Goal: Information Seeking & Learning: Learn about a topic

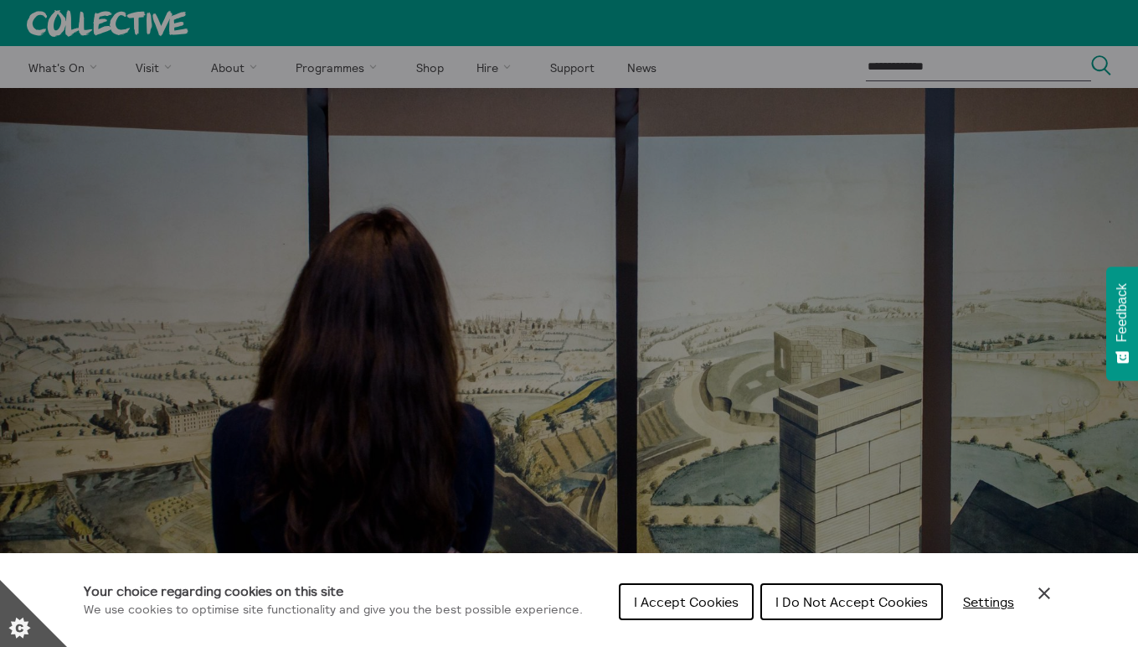
click at [708, 615] on button "I Accept Cookies" at bounding box center [686, 601] width 135 height 37
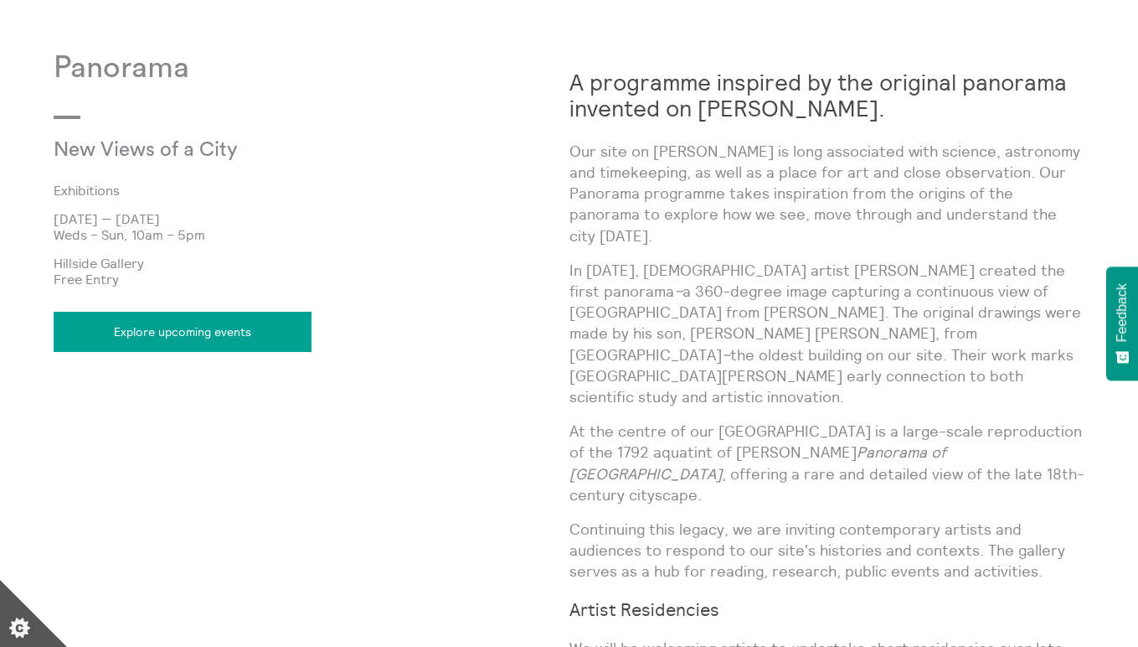
scroll to position [863, 0]
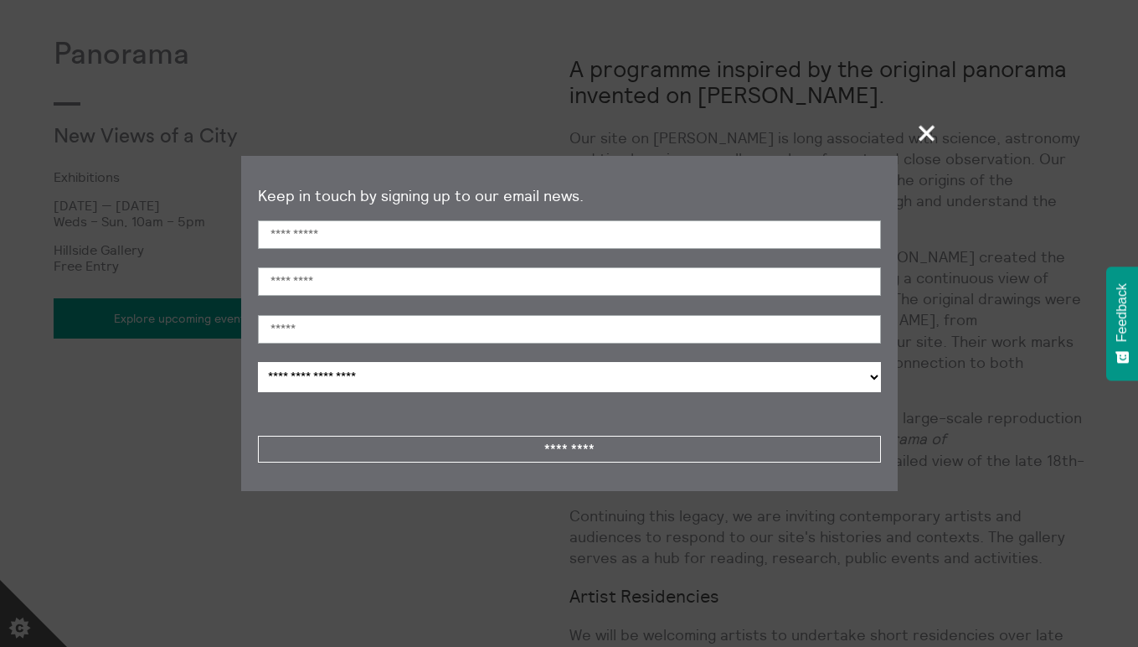
click at [929, 130] on span "+" at bounding box center [927, 132] width 49 height 49
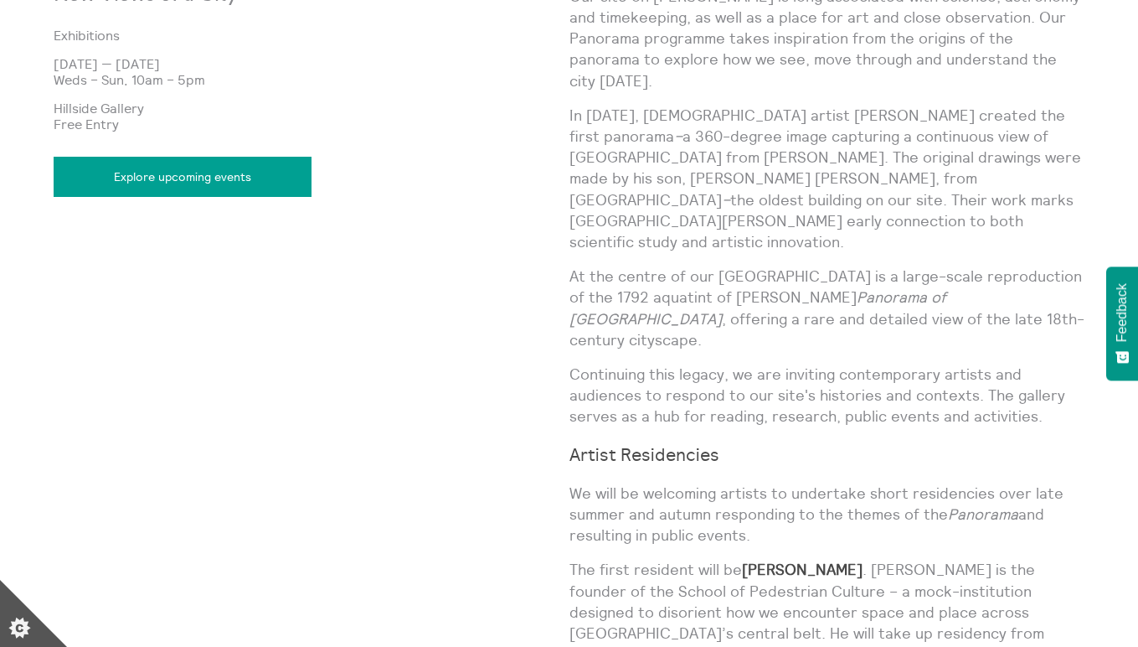
scroll to position [903, 0]
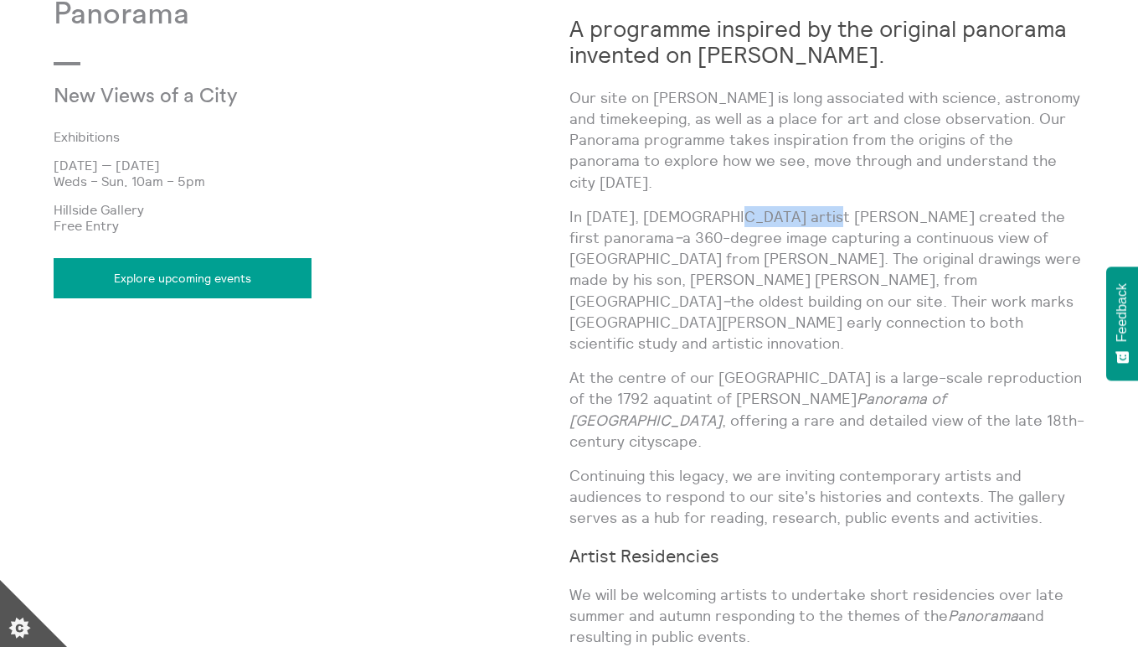
drag, startPoint x: 701, startPoint y: 190, endPoint x: 801, endPoint y: 189, distance: 99.7
click at [801, 206] on p "In 1788, Irish artist Robert Barker created the first panorama – a 360-degree i…" at bounding box center [827, 279] width 516 height 147
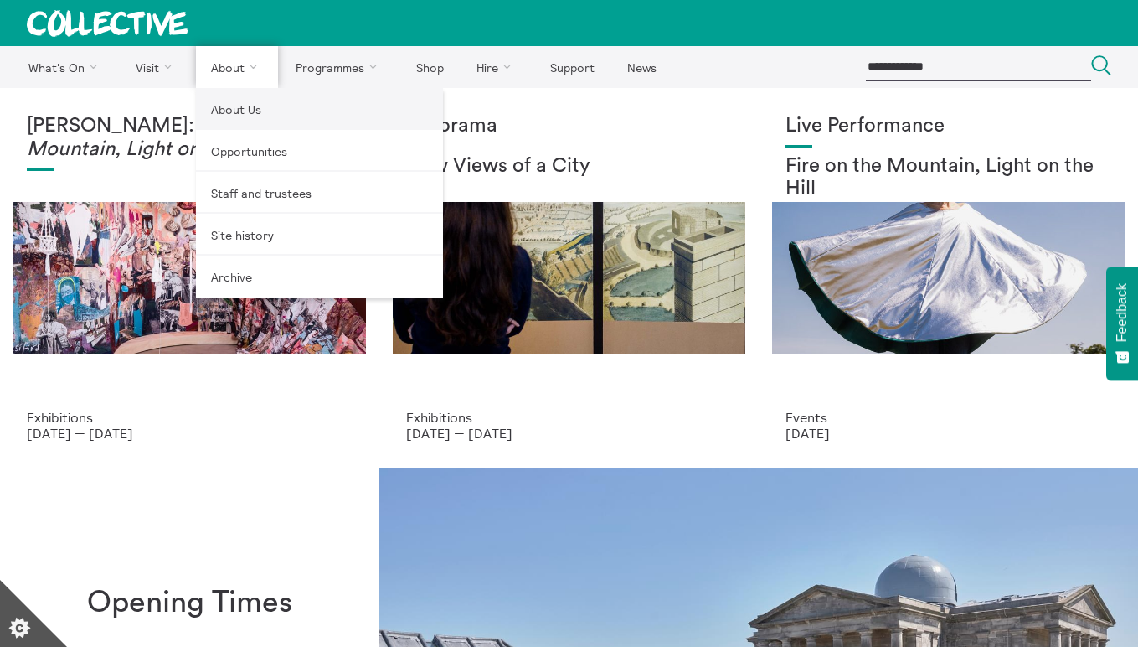
click at [231, 111] on link "About Us" at bounding box center [319, 109] width 247 height 42
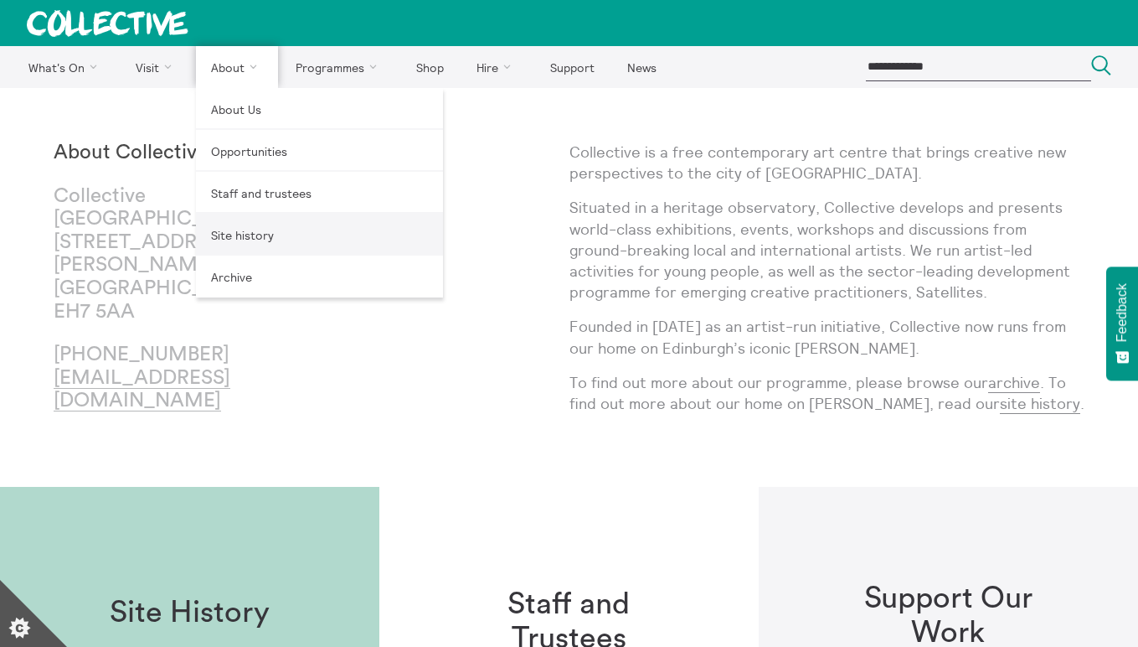
click at [247, 224] on link "Site history" at bounding box center [319, 235] width 247 height 42
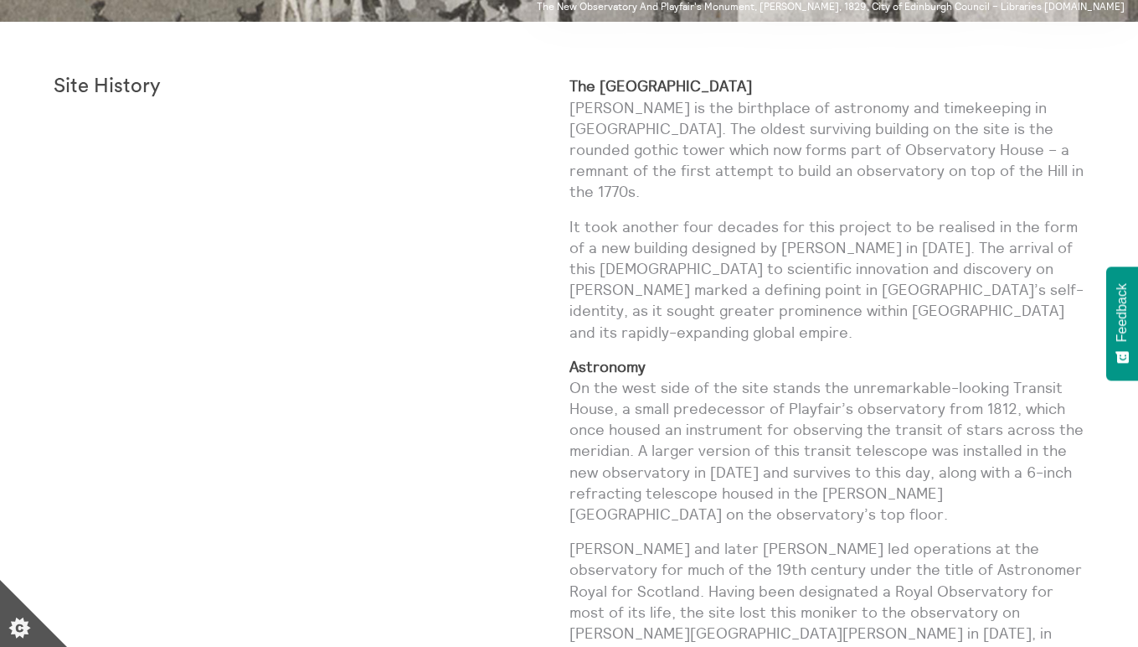
scroll to position [556, 0]
